Goal: Transaction & Acquisition: Purchase product/service

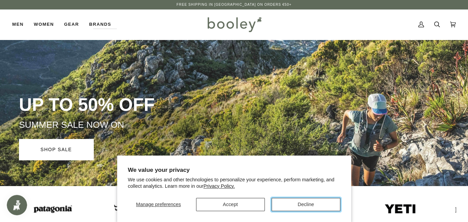
click at [305, 203] on button "Decline" at bounding box center [306, 204] width 69 height 13
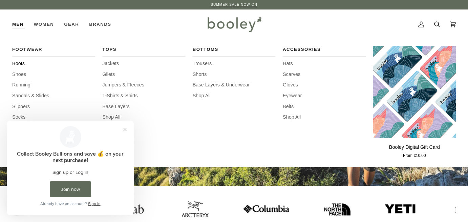
click at [19, 64] on span "Boots" at bounding box center [53, 63] width 83 height 7
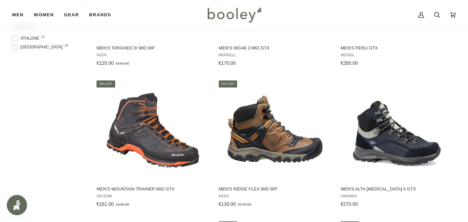
scroll to position [474, 0]
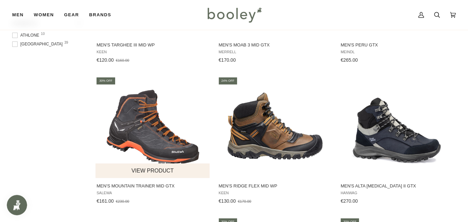
click at [158, 143] on img "Men's Mountain Trainer Mid GTX" at bounding box center [153, 127] width 102 height 102
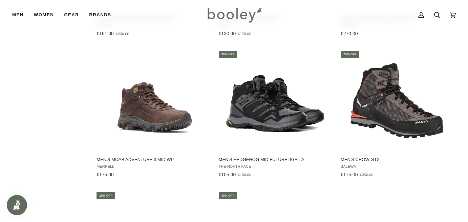
scroll to position [644, 0]
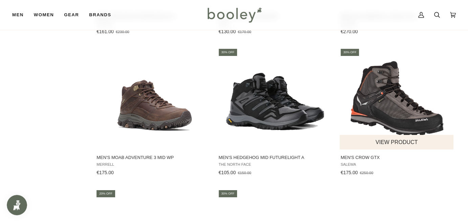
click at [415, 112] on img "Men's Crow GTX" at bounding box center [397, 99] width 102 height 102
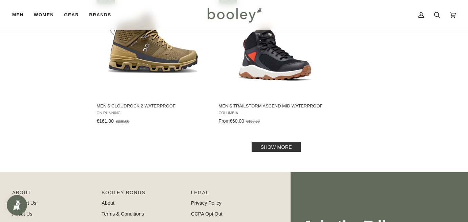
scroll to position [982, 0]
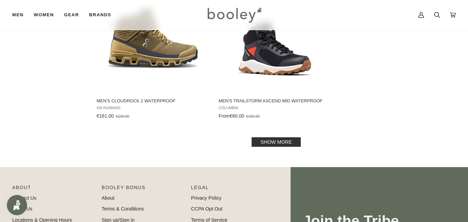
click at [290, 137] on link "Show more" at bounding box center [276, 141] width 49 height 9
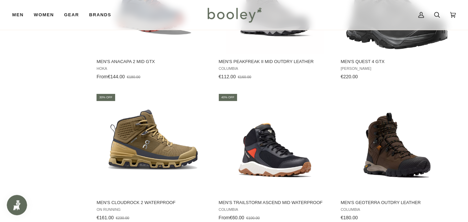
scroll to position [915, 0]
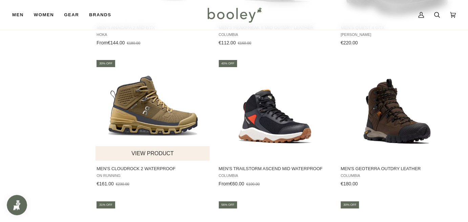
click at [152, 119] on img "Men's Cloudrock 2 Waterproof" at bounding box center [153, 110] width 102 height 102
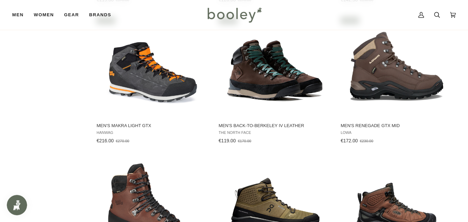
scroll to position [1525, 0]
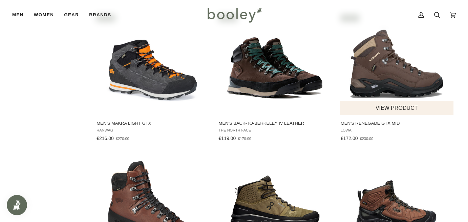
click at [362, 74] on img "Men's Renegade GTX Mid" at bounding box center [397, 65] width 102 height 102
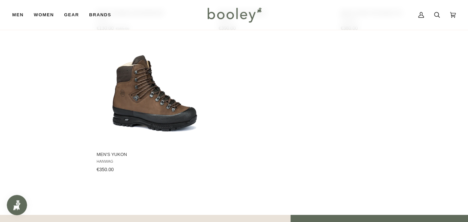
scroll to position [1931, 0]
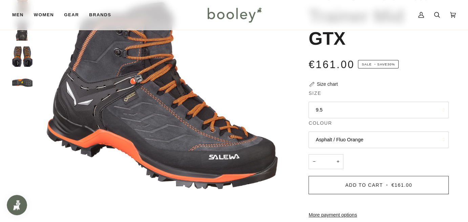
scroll to position [102, 0]
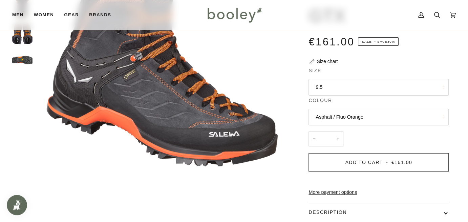
click at [381, 86] on button "9.5" at bounding box center [379, 87] width 140 height 17
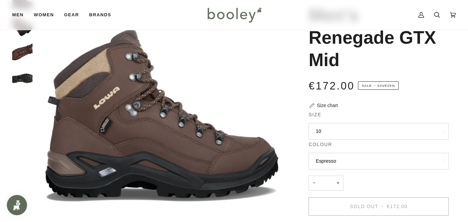
scroll to position [68, 0]
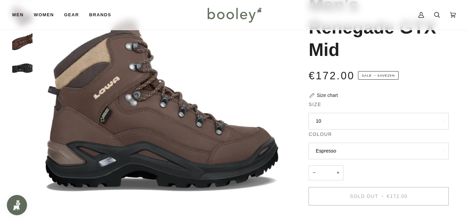
click at [388, 120] on button "10" at bounding box center [379, 121] width 140 height 17
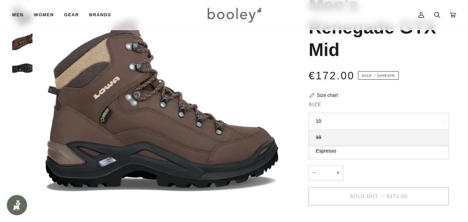
click at [332, 120] on button "10" at bounding box center [379, 121] width 140 height 17
